Goal: Transaction & Acquisition: Purchase product/service

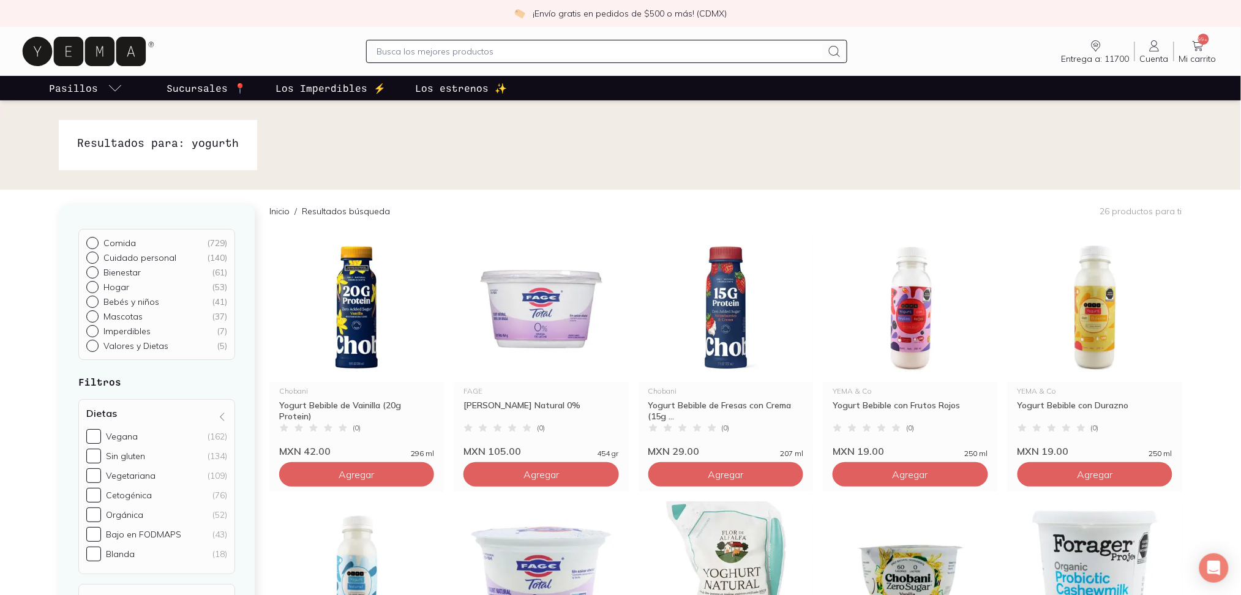
click at [1117, 60] on span "Entrega a: 11700" at bounding box center [1095, 58] width 68 height 11
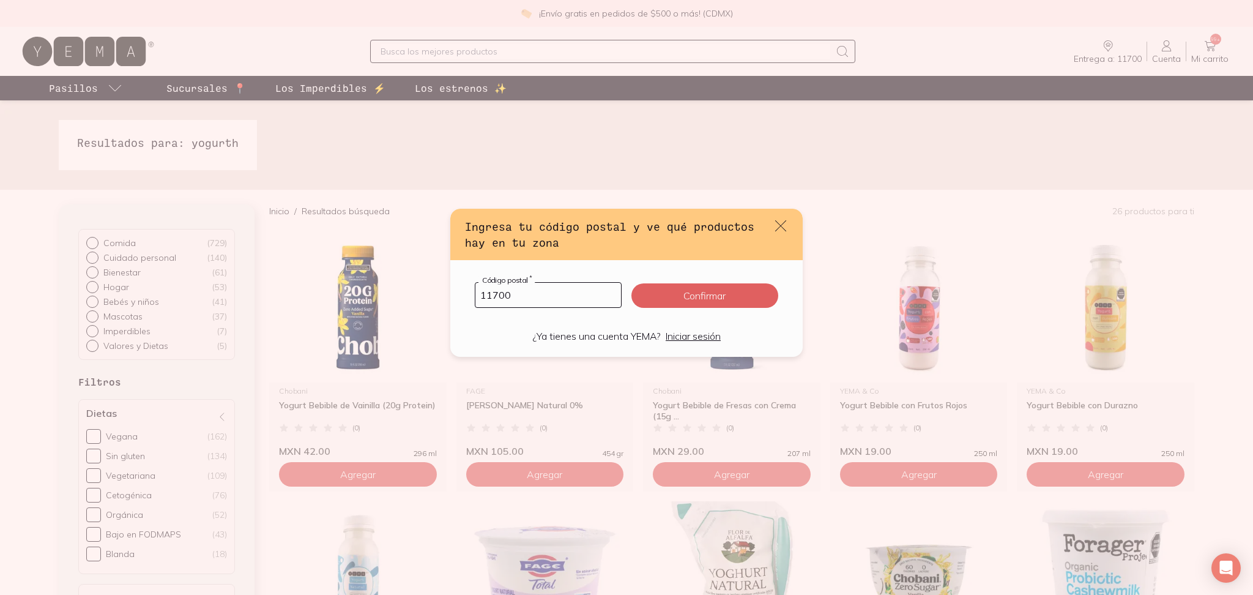
drag, startPoint x: 523, startPoint y: 298, endPoint x: 466, endPoint y: 296, distance: 57.6
click at [466, 296] on form "11700 Código postal * Confirmar" at bounding box center [626, 295] width 323 height 40
paste input "0614"
type input "06140"
click at [690, 299] on button "Confirmar" at bounding box center [705, 295] width 147 height 24
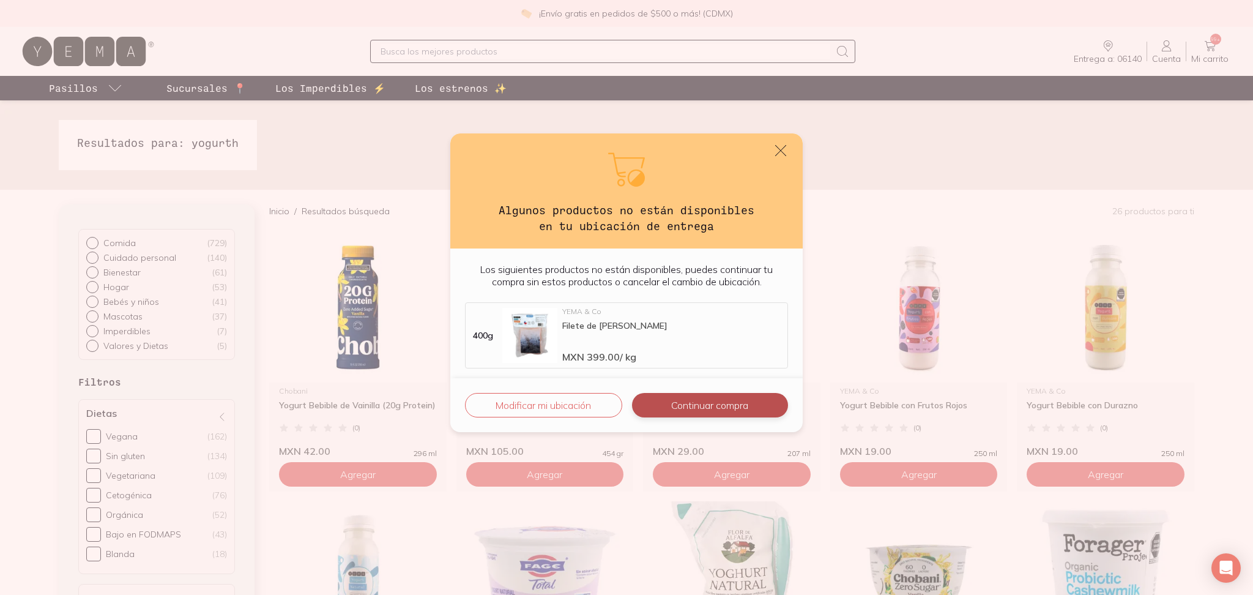
click at [744, 396] on button "Continuar compra" at bounding box center [710, 405] width 156 height 24
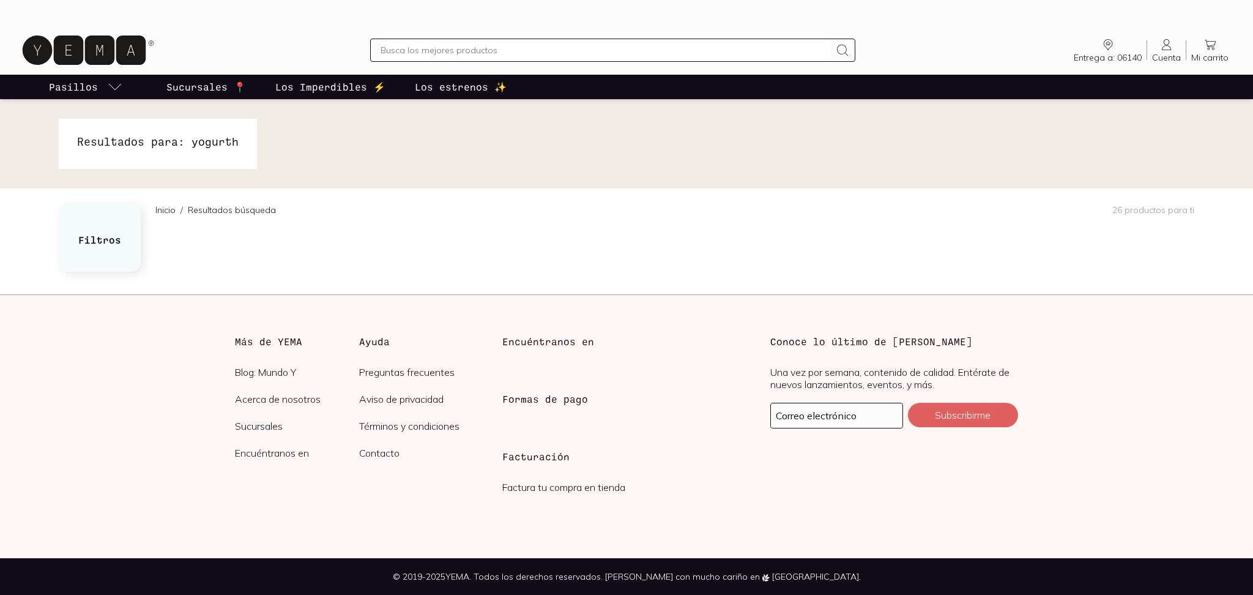
click at [455, 45] on input "text" at bounding box center [606, 50] width 450 height 15
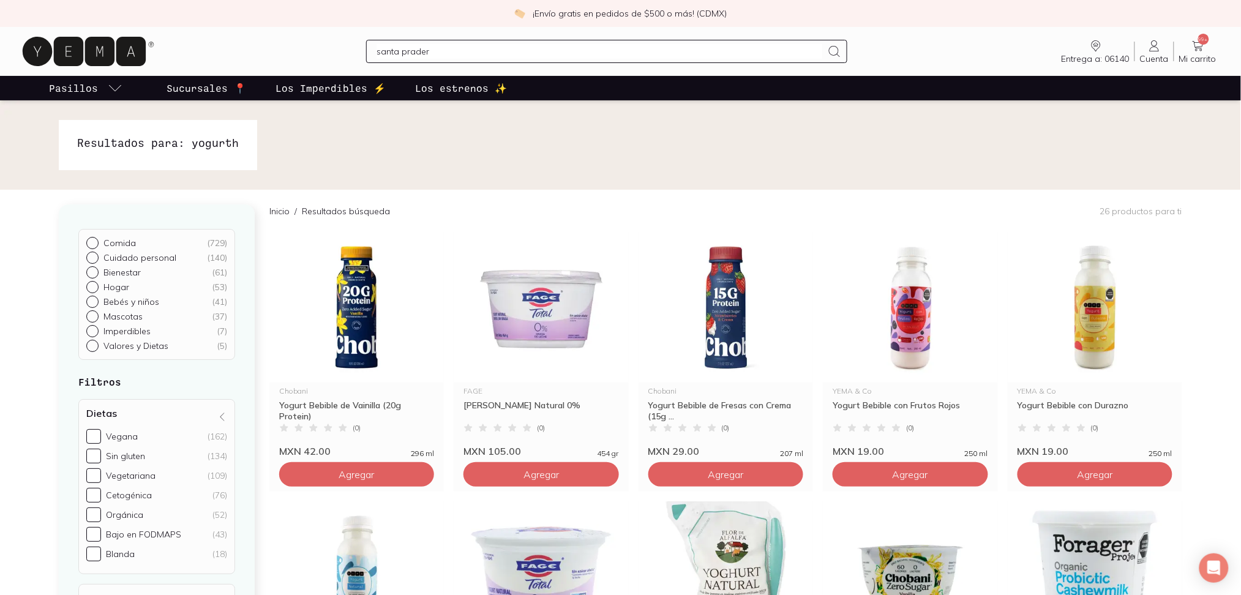
type input "santa pradera"
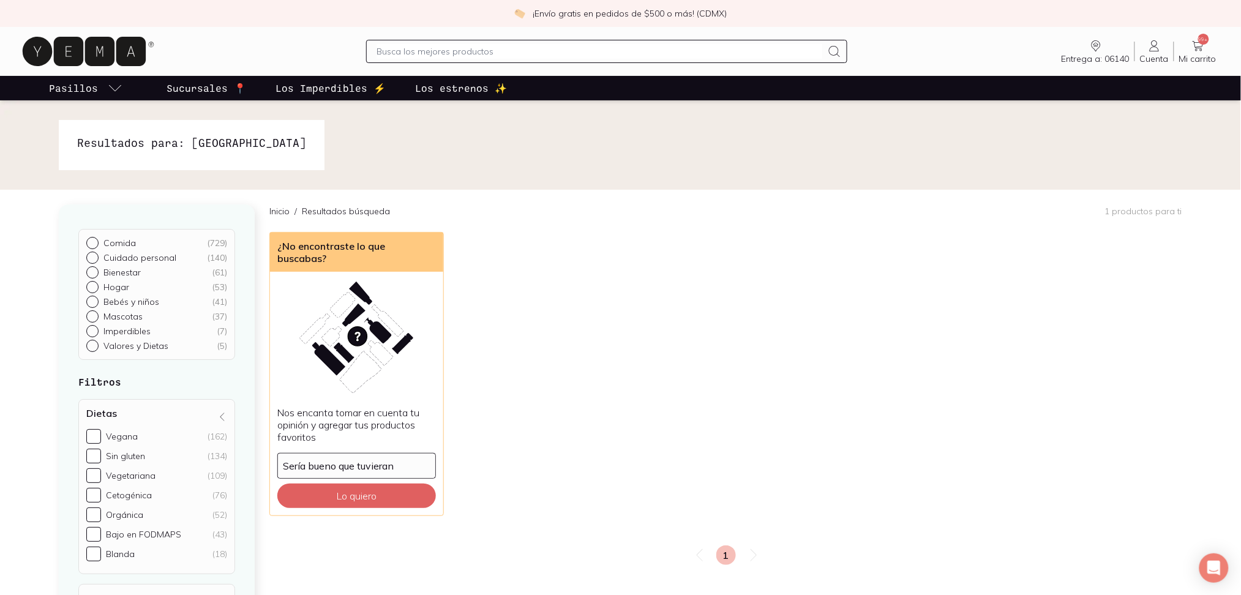
click at [497, 56] on input "text" at bounding box center [598, 51] width 445 height 15
type input "camarones"
